Goal: Task Accomplishment & Management: Manage account settings

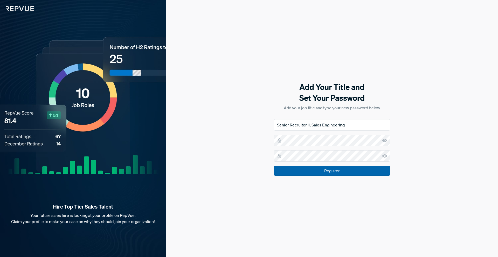
click at [370, 172] on input "Register" at bounding box center [331, 171] width 117 height 10
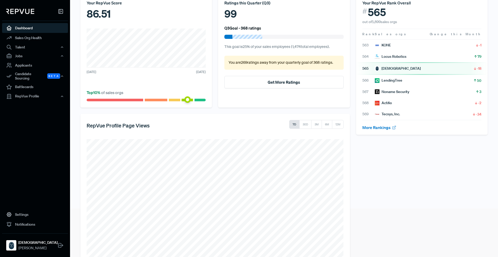
scroll to position [50, 0]
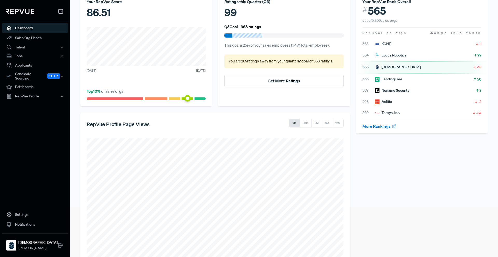
click at [389, 69] on div "[DEMOGRAPHIC_DATA]" at bounding box center [398, 67] width 46 height 5
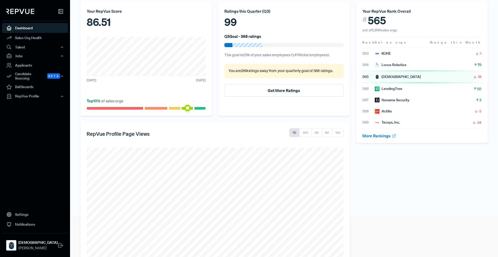
scroll to position [0, 0]
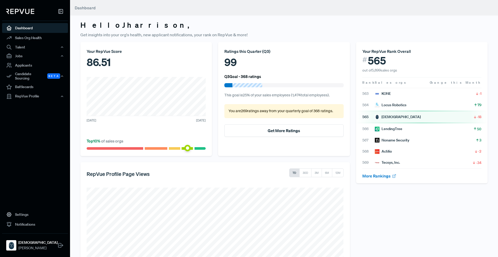
click at [211, 23] on h3 "Hello [PERSON_NAME] ," at bounding box center [283, 25] width 407 height 9
click at [87, 8] on span "Dashboard" at bounding box center [85, 7] width 21 height 5
